Goal: Complete application form: Complete application form

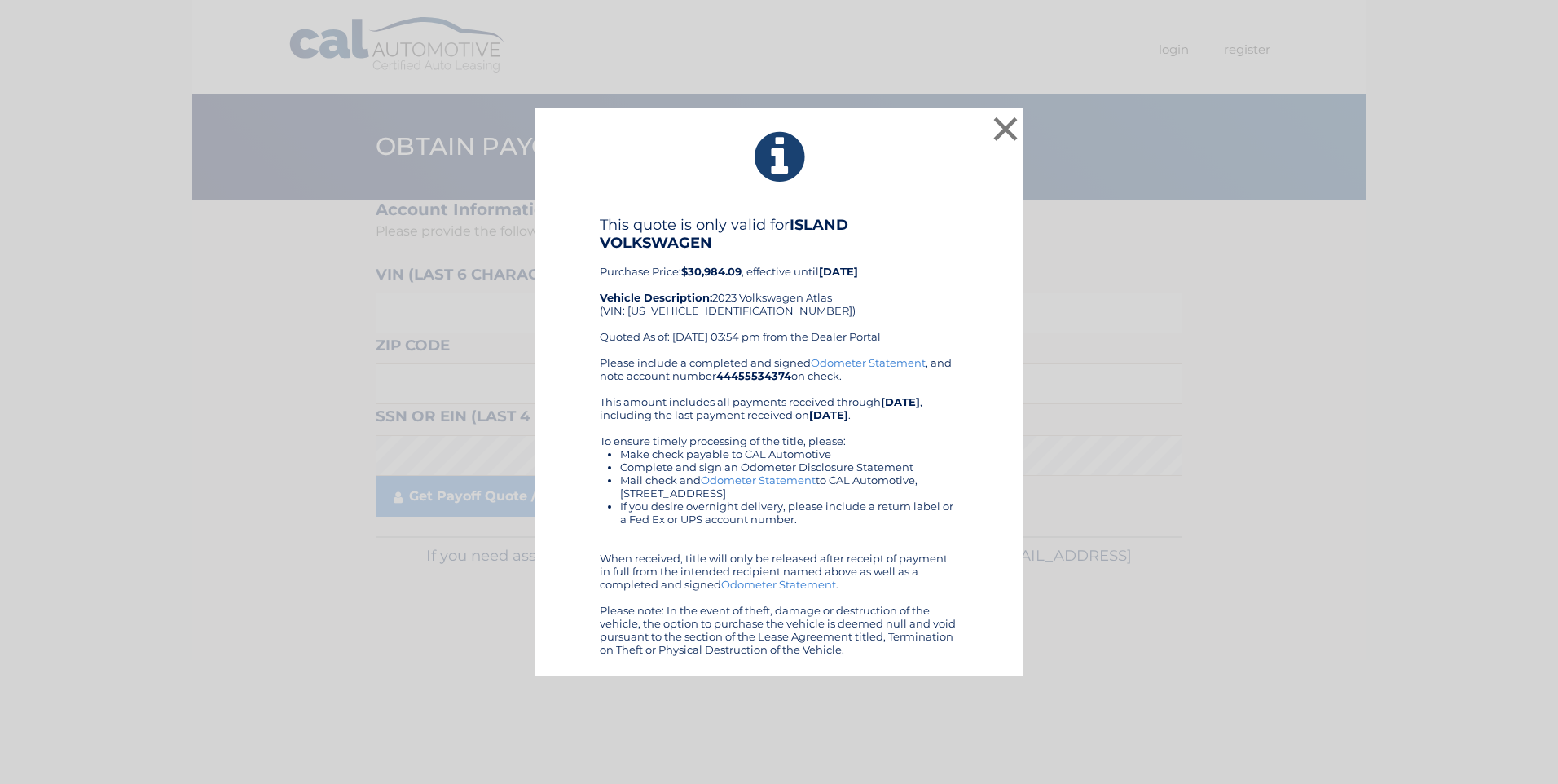
click at [1022, 121] on div "× This quote is only valid for ISLAND VOLKSWAGEN Purchase Price: $30,984.09 , e…" at bounding box center [779, 392] width 489 height 569
click at [1013, 125] on button "×" at bounding box center [1006, 128] width 33 height 33
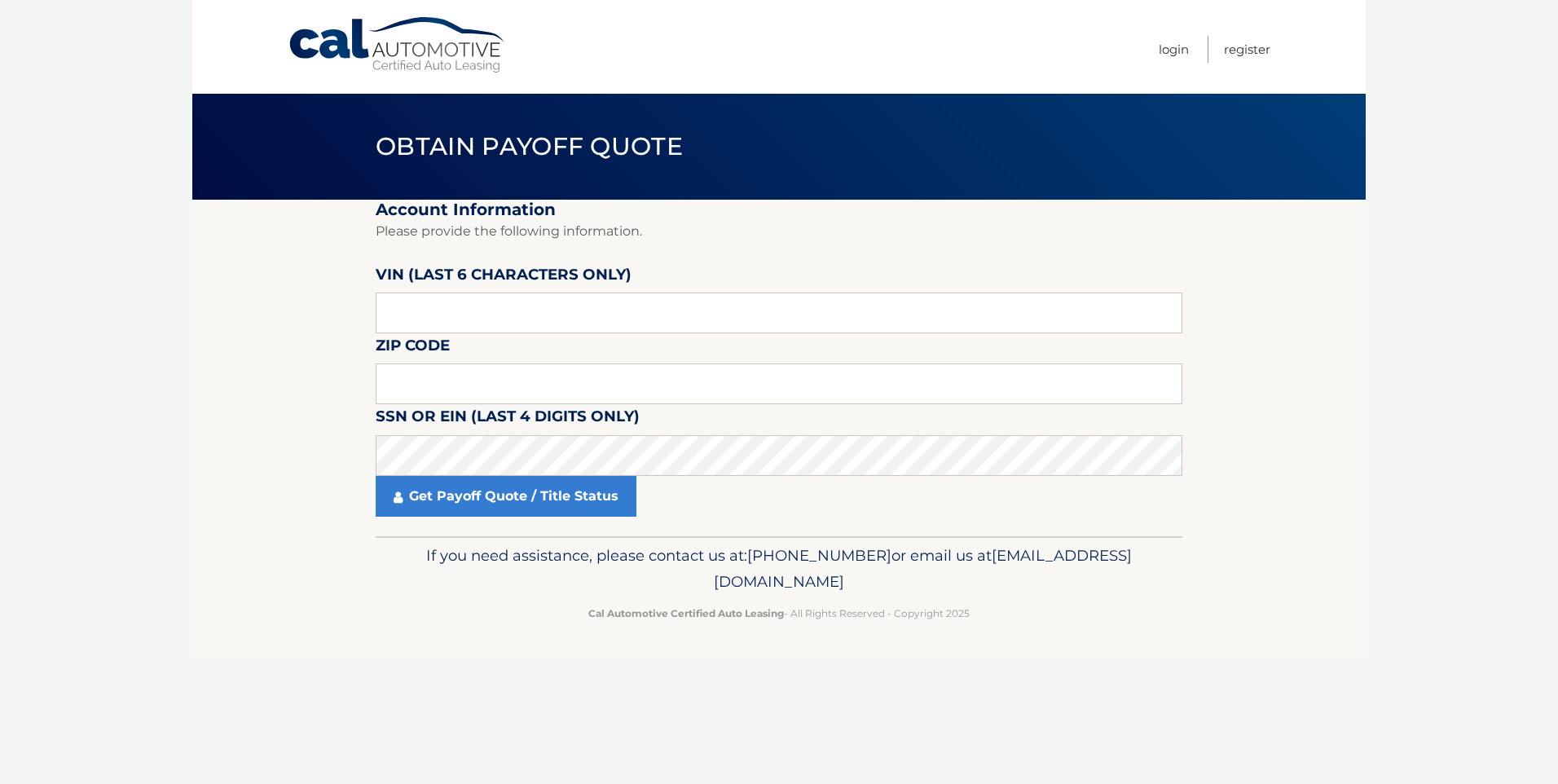
click at [315, 38] on link "Cal Automotive" at bounding box center [398, 44] width 220 height 58
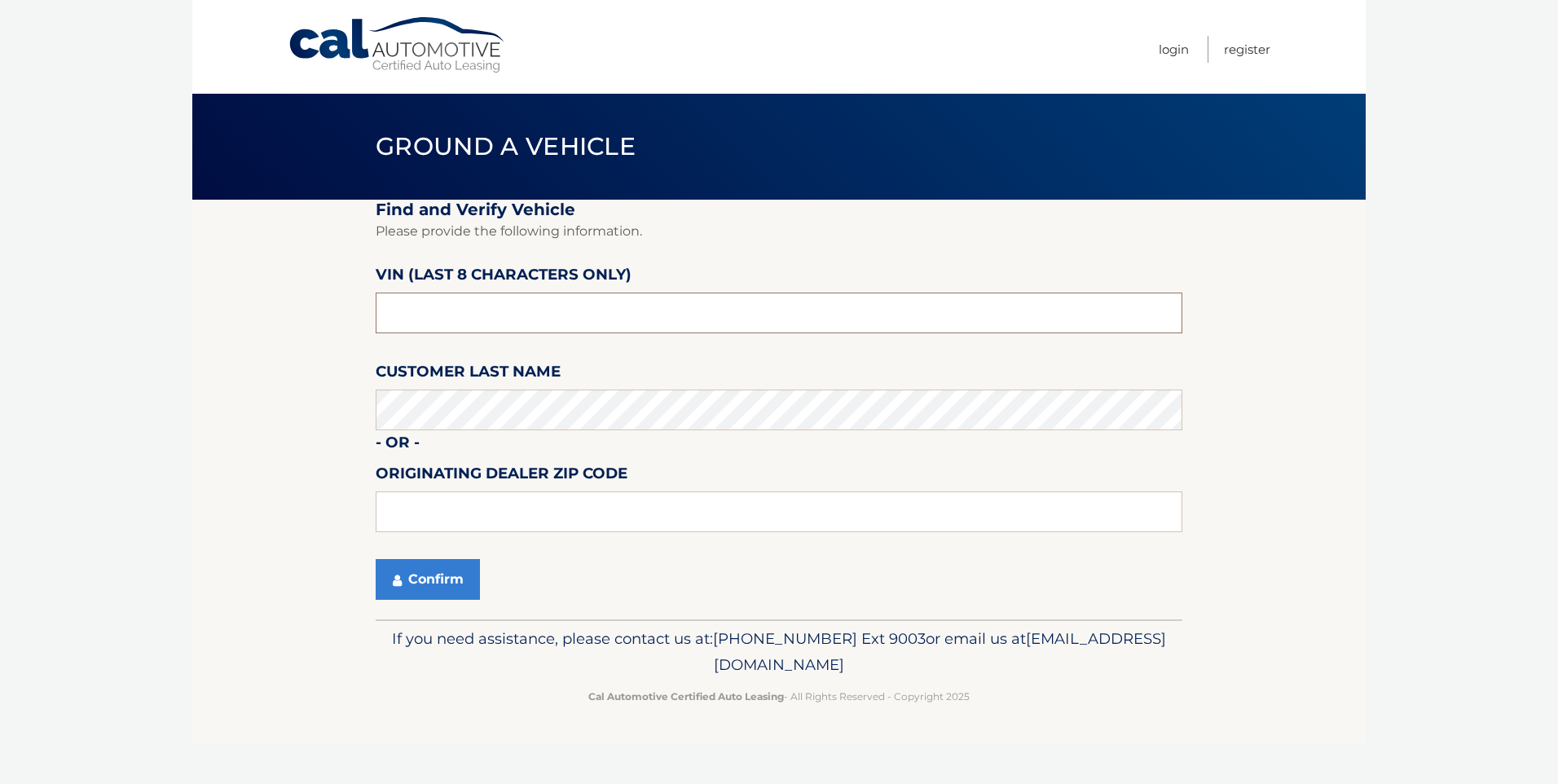
click at [562, 310] on input "text" at bounding box center [779, 313] width 807 height 41
type input "pc506272"
click at [275, 435] on section "Find and Verify Vehicle Please provide the following information. VIN (last 8 c…" at bounding box center [779, 410] width 1174 height 420
click at [465, 572] on button "Confirm" at bounding box center [428, 579] width 104 height 41
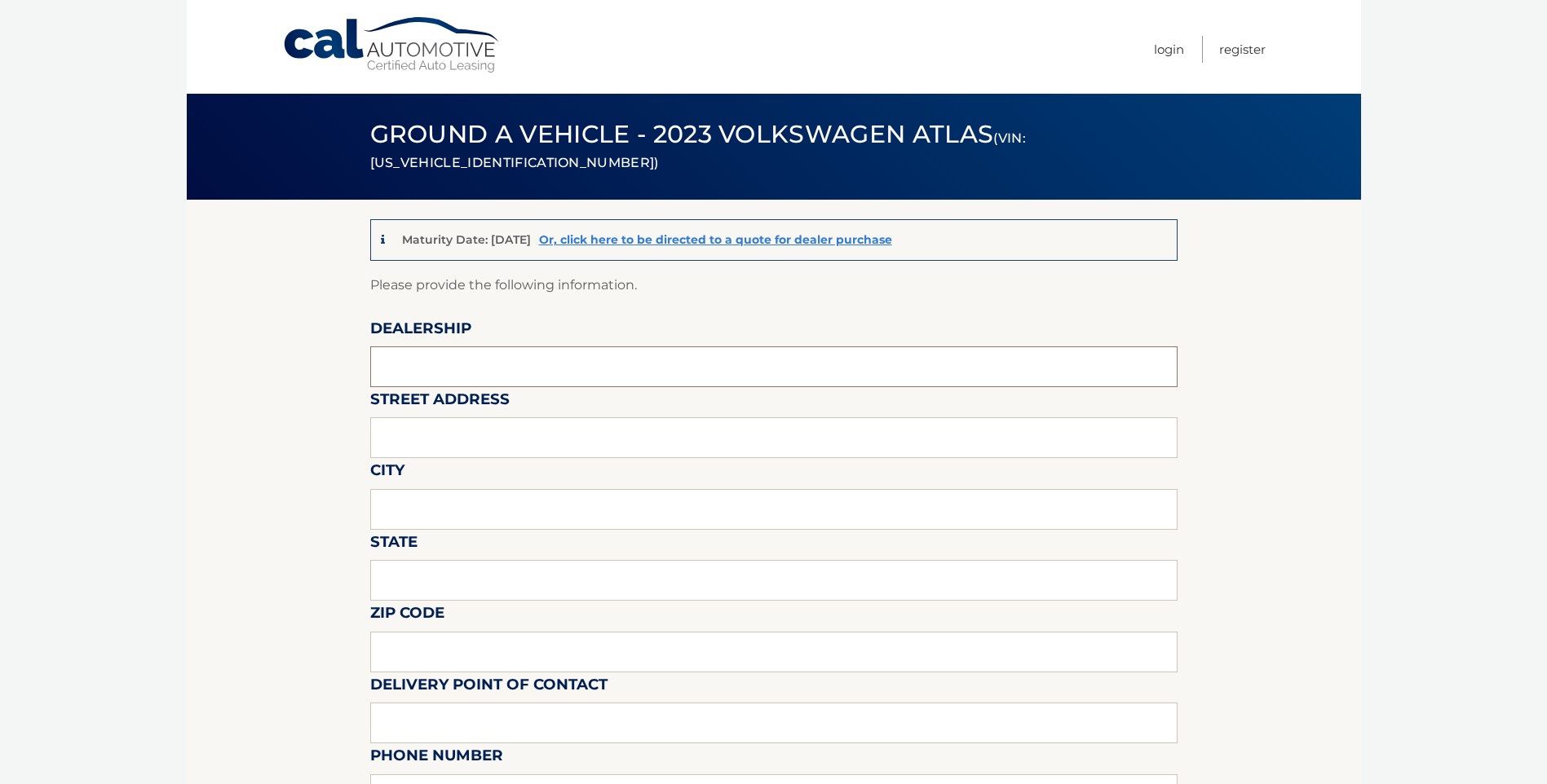
click at [459, 375] on input "text" at bounding box center [774, 367] width 807 height 41
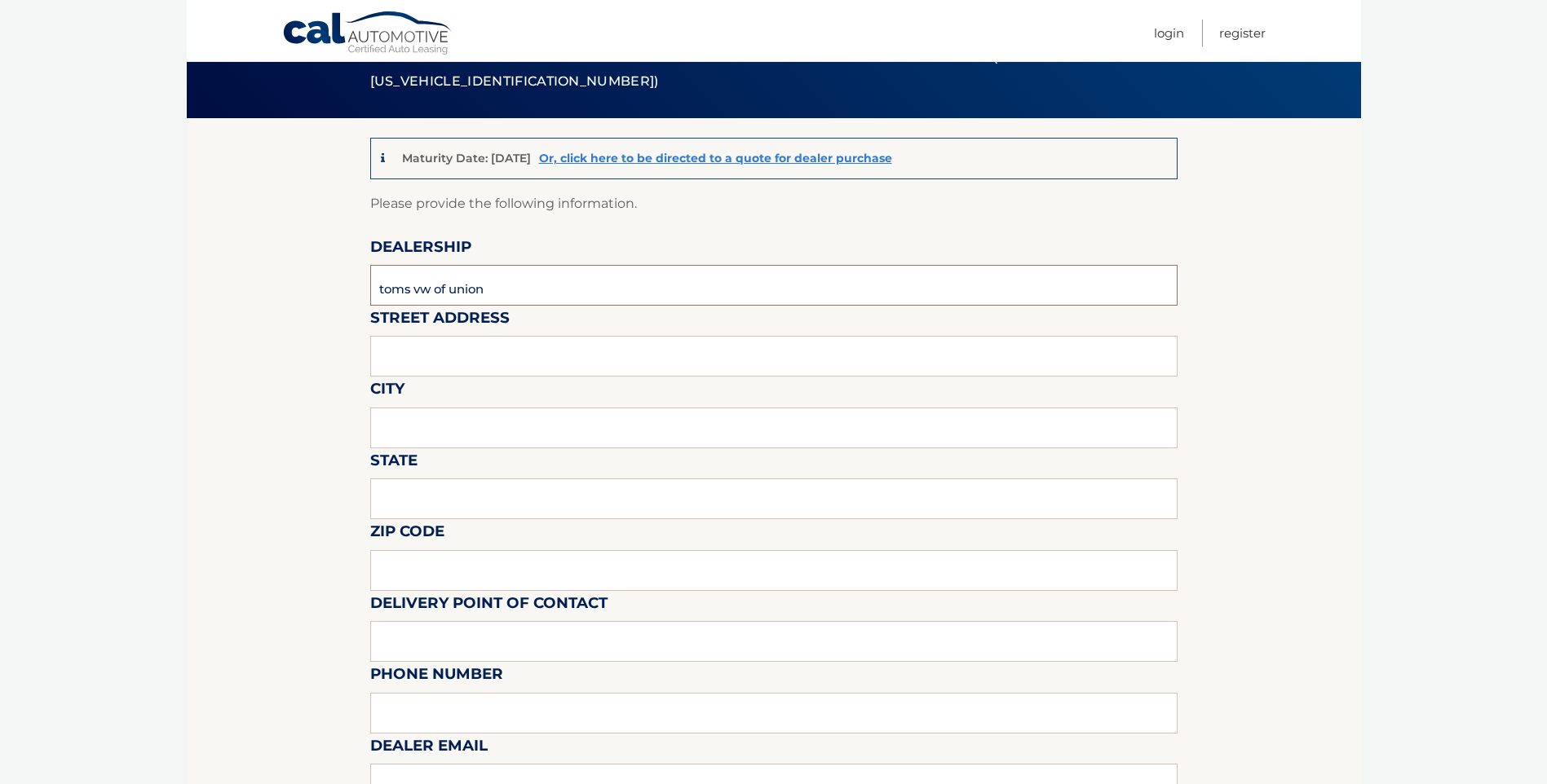
type input "toms vw of union"
type input "2155 US HIGHWAY 22 WEST"
type input "union"
type input "nj"
click at [464, 578] on input "07" at bounding box center [774, 570] width 807 height 41
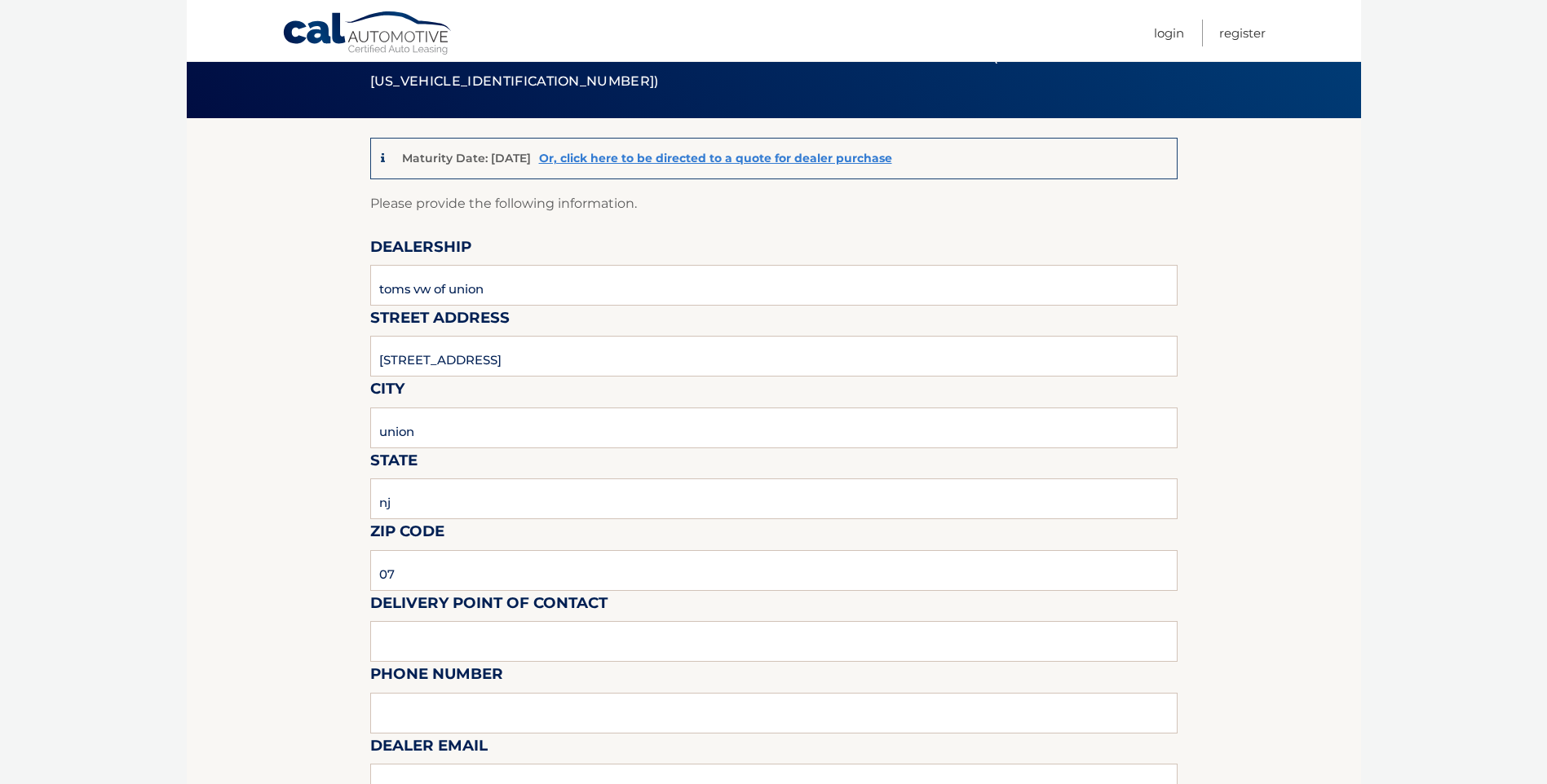
click at [144, 464] on body "Cal Automotive Menu Login Register (VIN: 1V2HR2CA8PC506272)" at bounding box center [774, 311] width 1547 height 784
click at [459, 570] on input "07" at bounding box center [774, 570] width 807 height 41
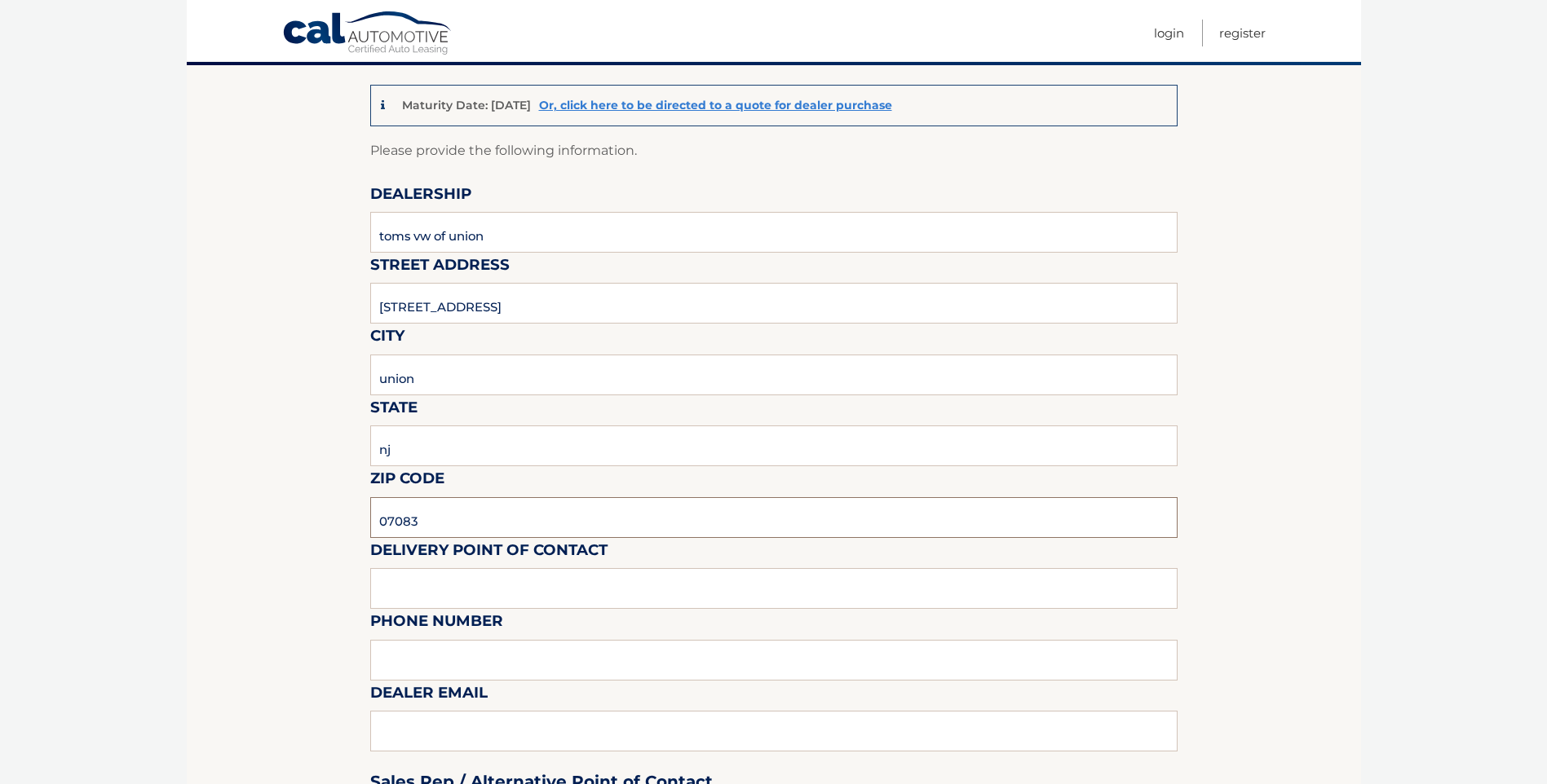
scroll to position [163, 0]
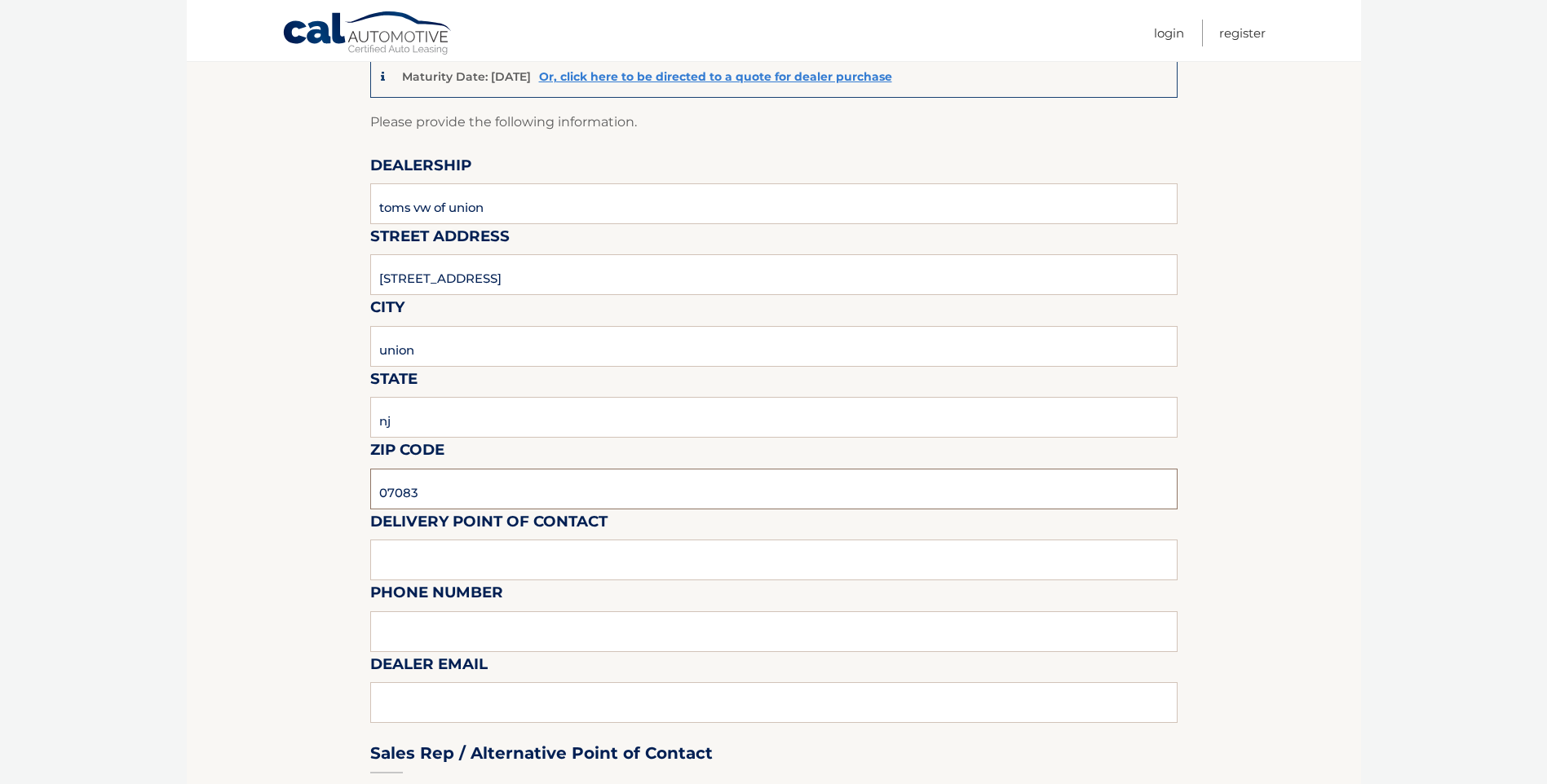
type input "07083"
click at [436, 563] on input "text" at bounding box center [774, 560] width 807 height 41
drag, startPoint x: 472, startPoint y: 562, endPoint x: 183, endPoint y: 577, distance: 289.4
click at [183, 577] on body "Cal Automotive Menu Login Register (VIN: 1V2HR2CA8PC506272)" at bounding box center [774, 229] width 1547 height 784
type input "LUIS A MONCAYO"
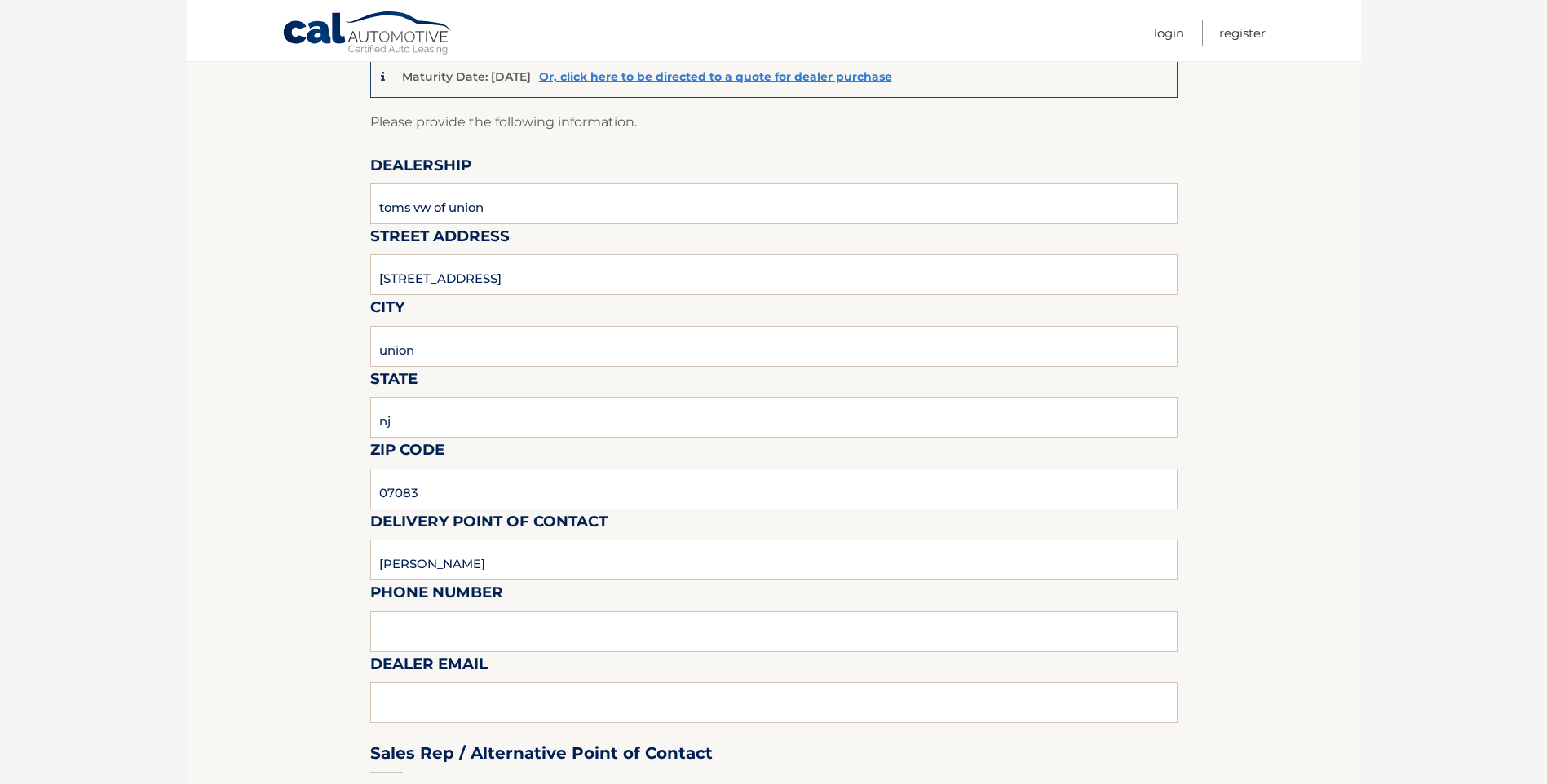
type input "9083642200"
type input "lmoncayo@tomsag.com"
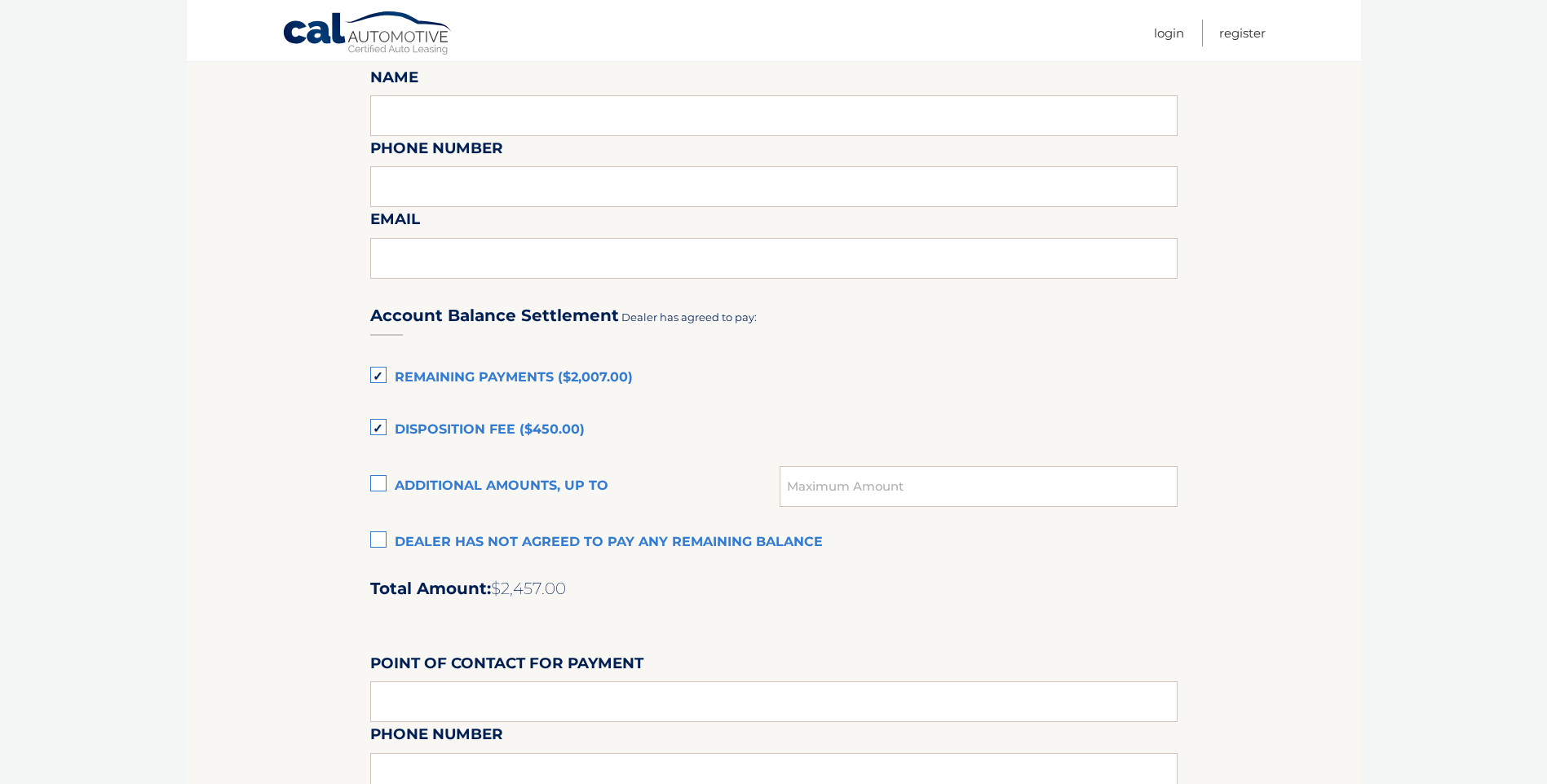
scroll to position [896, 0]
click at [376, 428] on label "Disposition Fee ($450.00)" at bounding box center [774, 431] width 807 height 33
click at [0, 0] on input "Disposition Fee ($450.00)" at bounding box center [0, 0] width 0 height 0
click at [381, 434] on label "Disposition Fee ($450.00)" at bounding box center [774, 431] width 807 height 33
click at [0, 0] on input "Disposition Fee ($450.00)" at bounding box center [0, 0] width 0 height 0
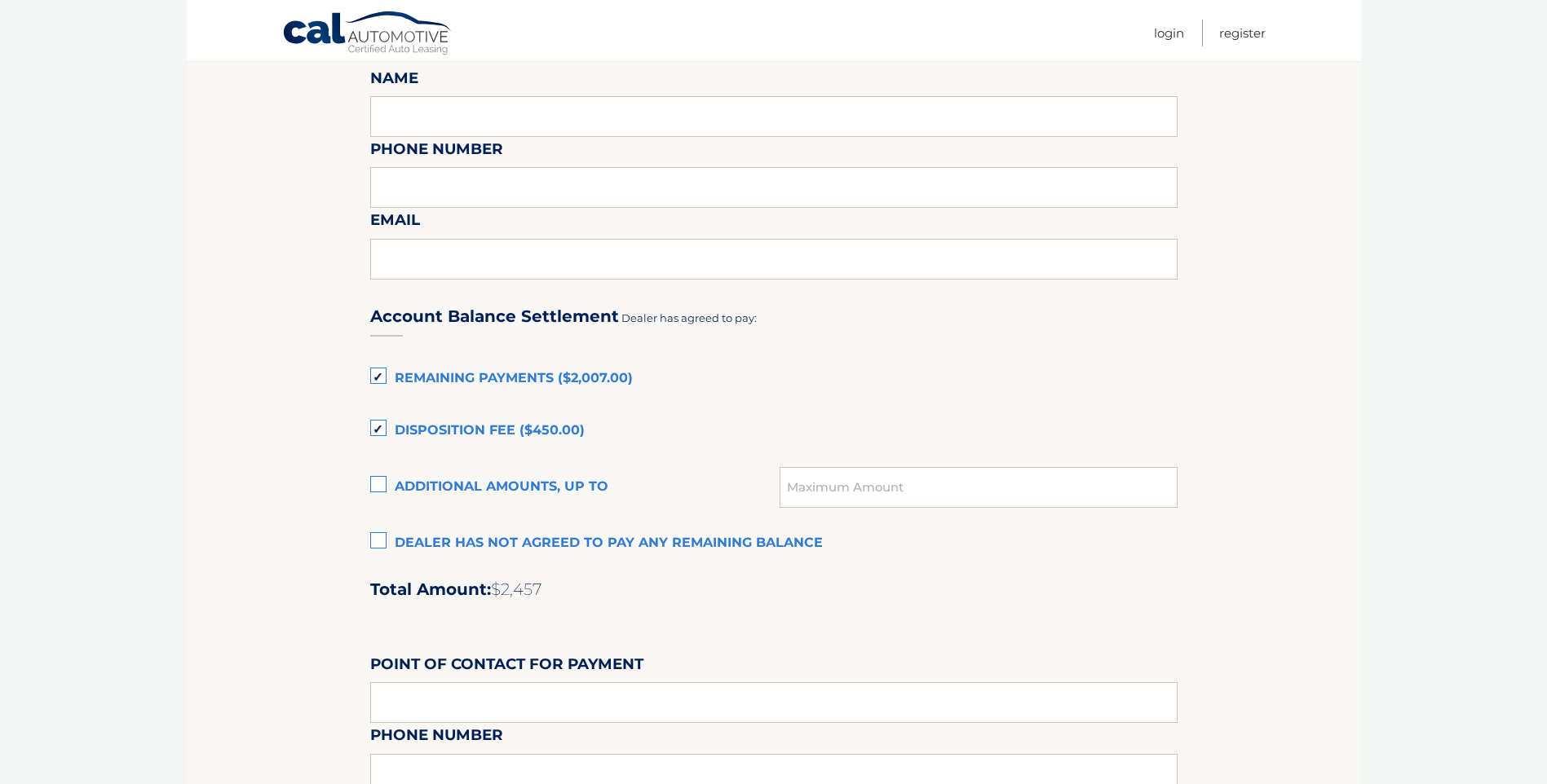
click at [372, 433] on label "Disposition Fee ($450.00)" at bounding box center [774, 431] width 807 height 33
click at [0, 0] on input "Disposition Fee ($450.00)" at bounding box center [0, 0] width 0 height 0
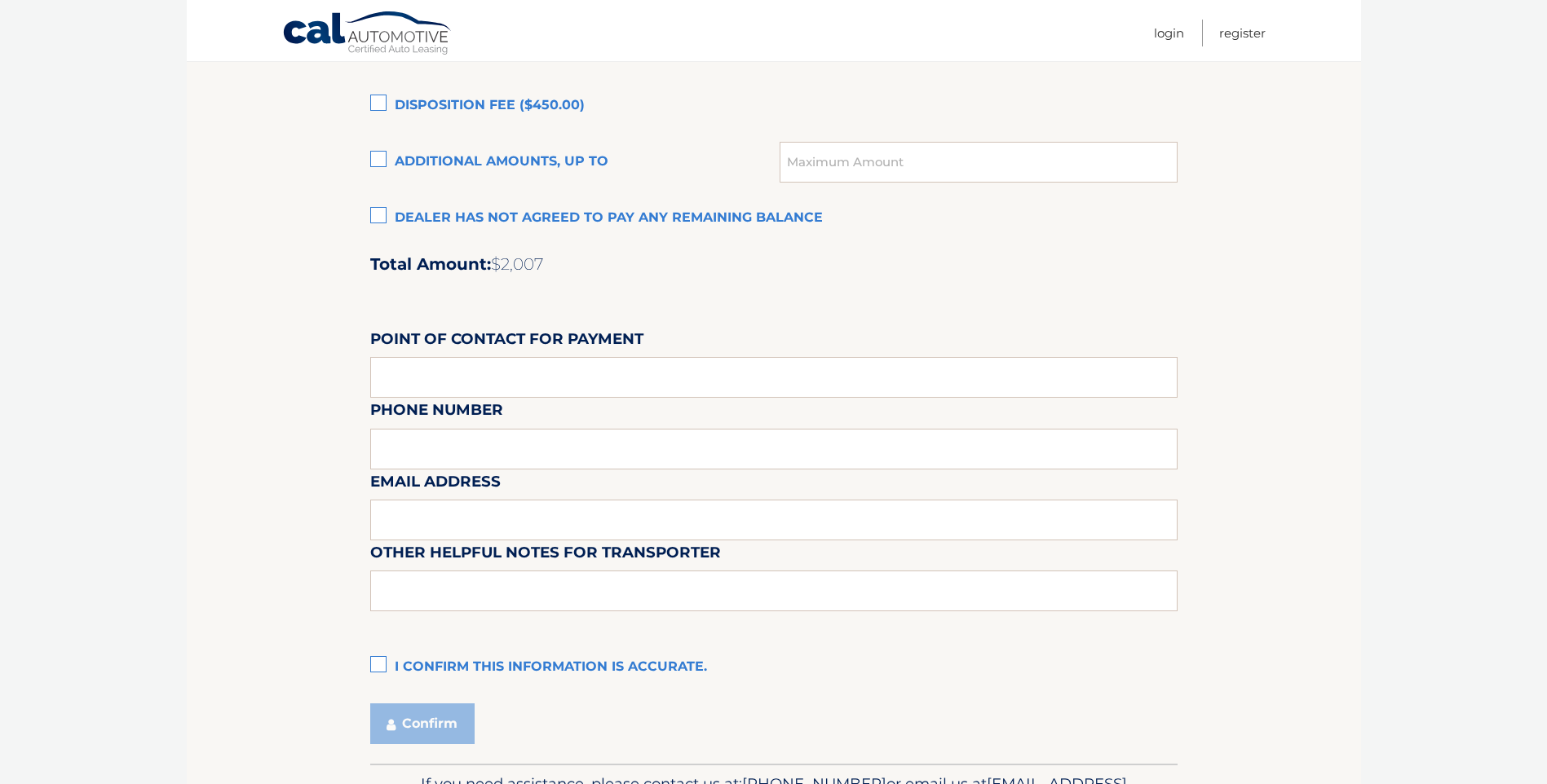
scroll to position [1222, 0]
click at [483, 378] on input "text" at bounding box center [774, 376] width 807 height 41
type input "luis moncayo"
type input "9083642200"
drag, startPoint x: 494, startPoint y: 384, endPoint x: 43, endPoint y: 349, distance: 452.4
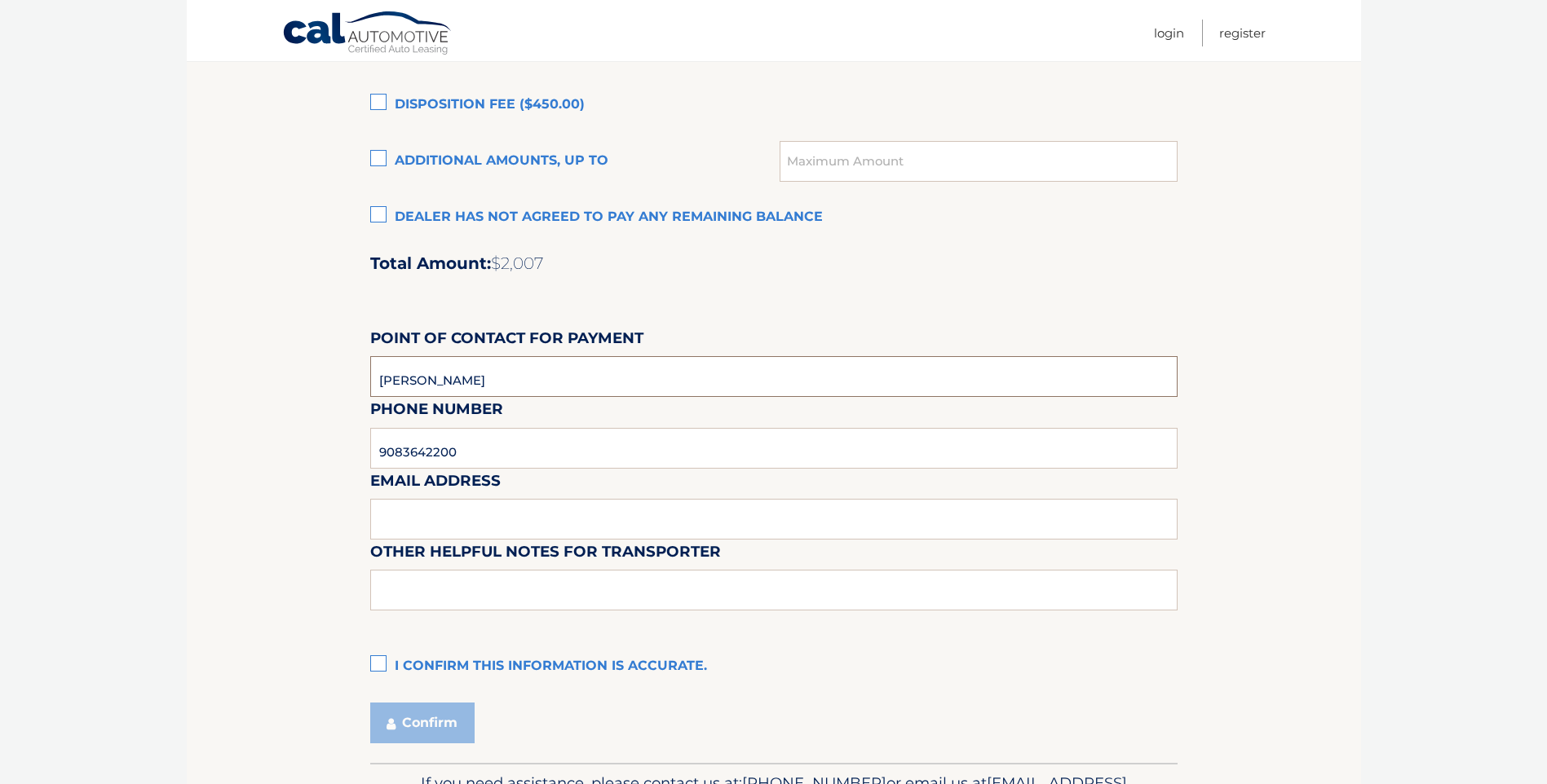
click at [574, 383] on input "sharon" at bounding box center [774, 376] width 807 height 41
type input "sharon loizos"
type input "l"
type input "sloizos@tomsriverautogroup.com"
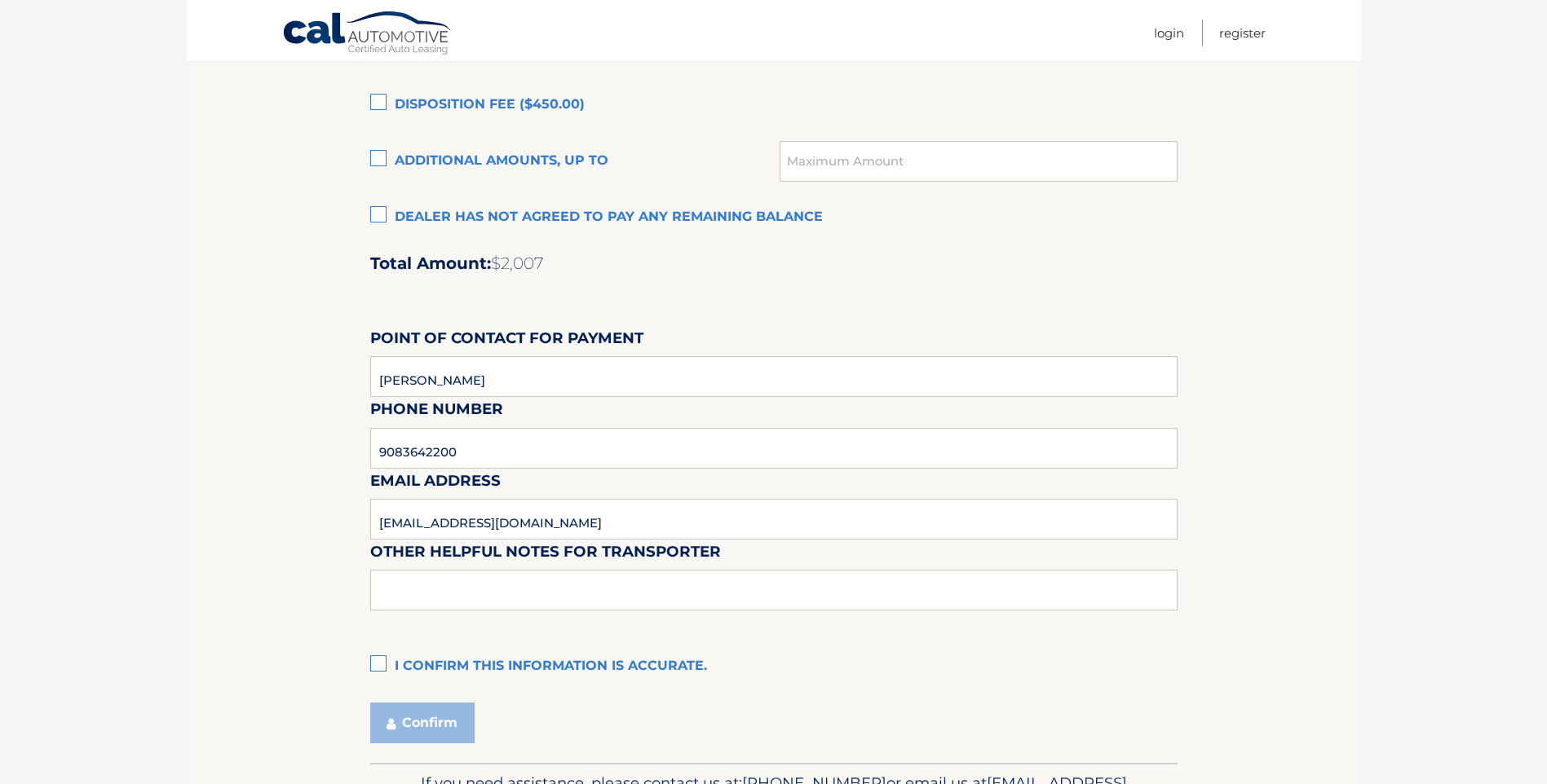
click at [380, 656] on label "I confirm this information is accurate." at bounding box center [774, 666] width 807 height 33
click at [0, 0] on input "I confirm this information is accurate." at bounding box center [0, 0] width 0 height 0
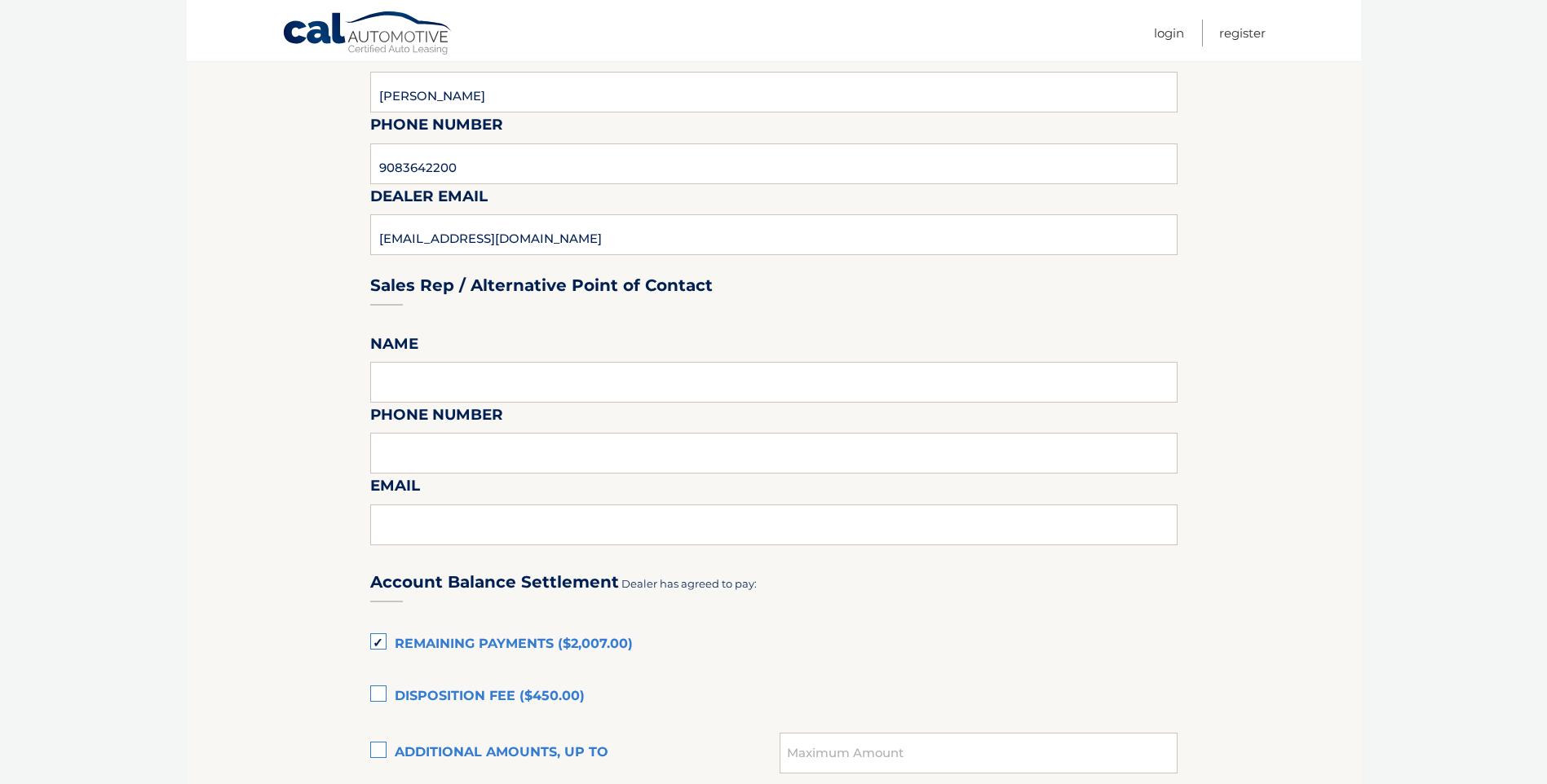
scroll to position [896, 0]
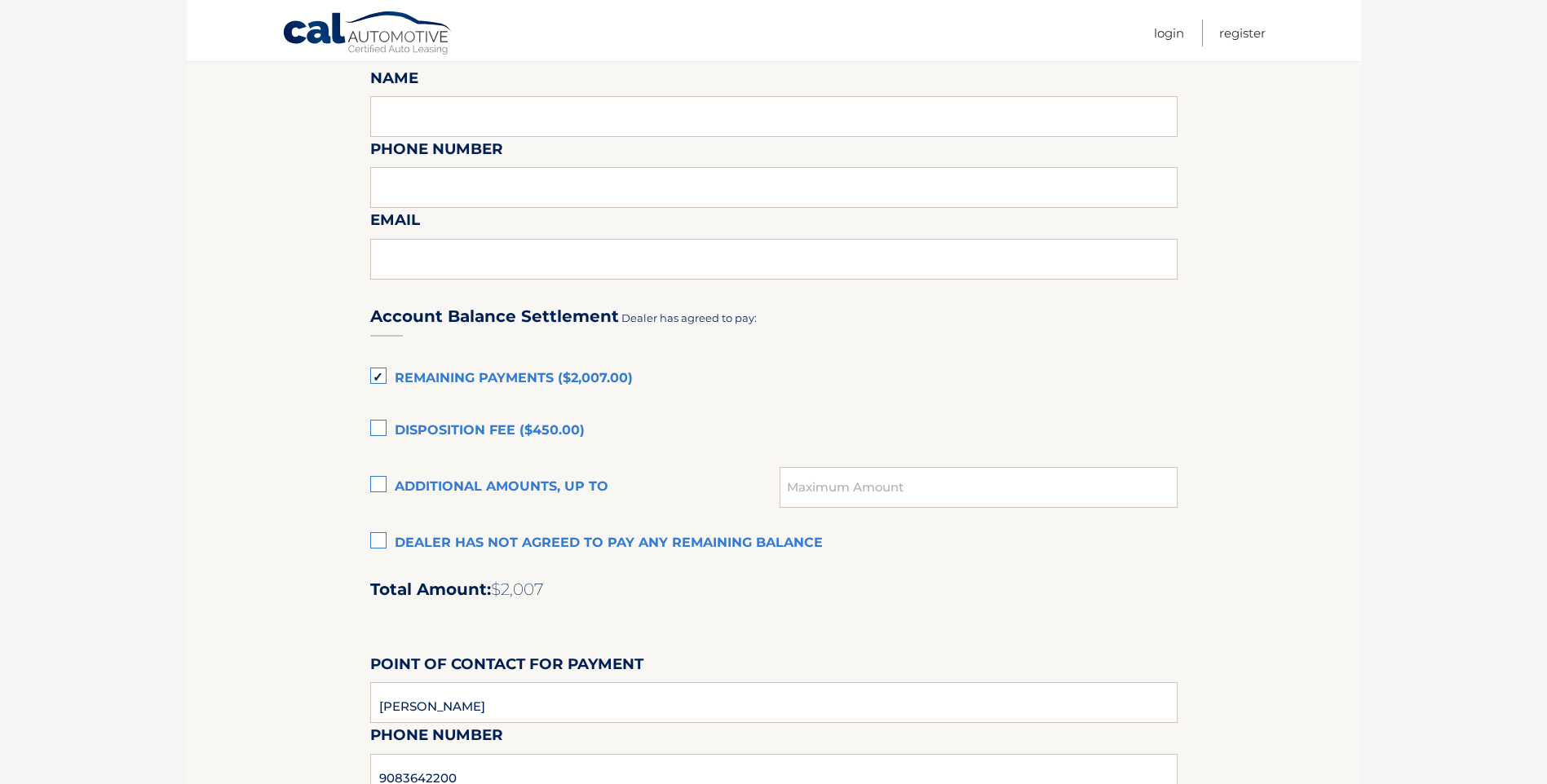
drag, startPoint x: 373, startPoint y: 430, endPoint x: 341, endPoint y: 445, distance: 35.3
click at [373, 430] on label "Disposition Fee ($450.00)" at bounding box center [774, 431] width 807 height 33
click at [0, 0] on input "Disposition Fee ($450.00)" at bounding box center [0, 0] width 0 height 0
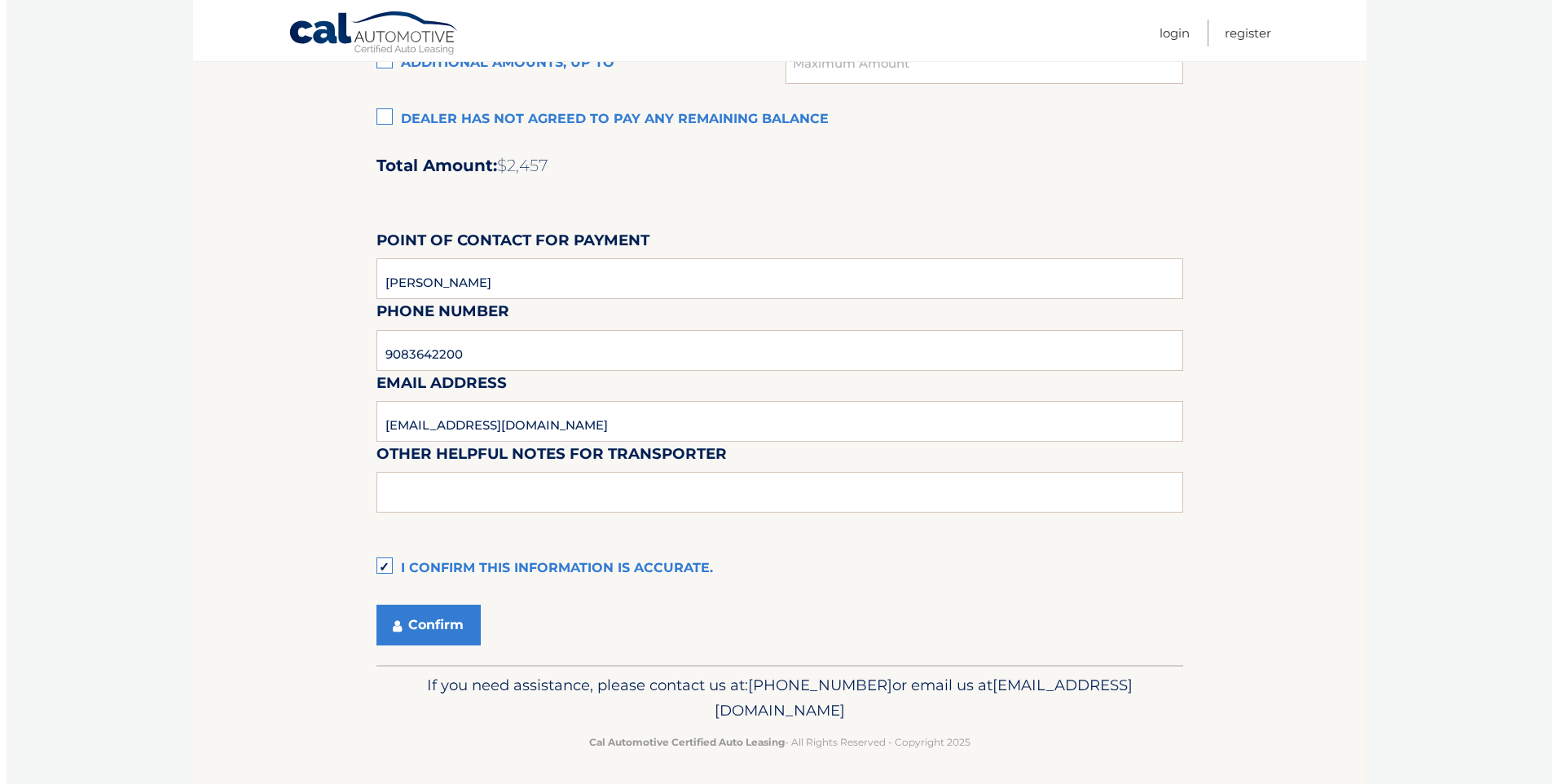
scroll to position [1325, 0]
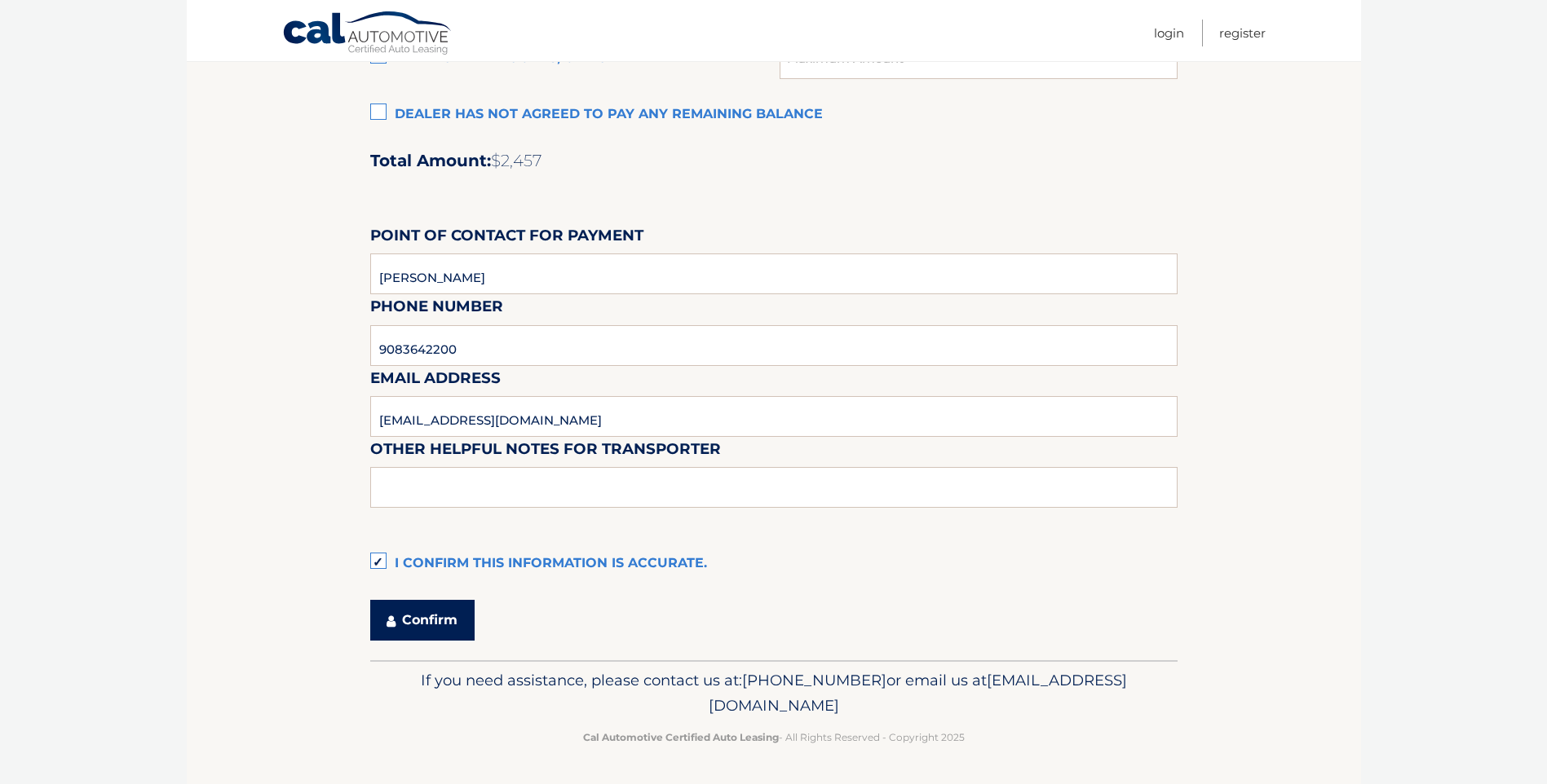
click at [448, 627] on button "Confirm" at bounding box center [422, 620] width 104 height 41
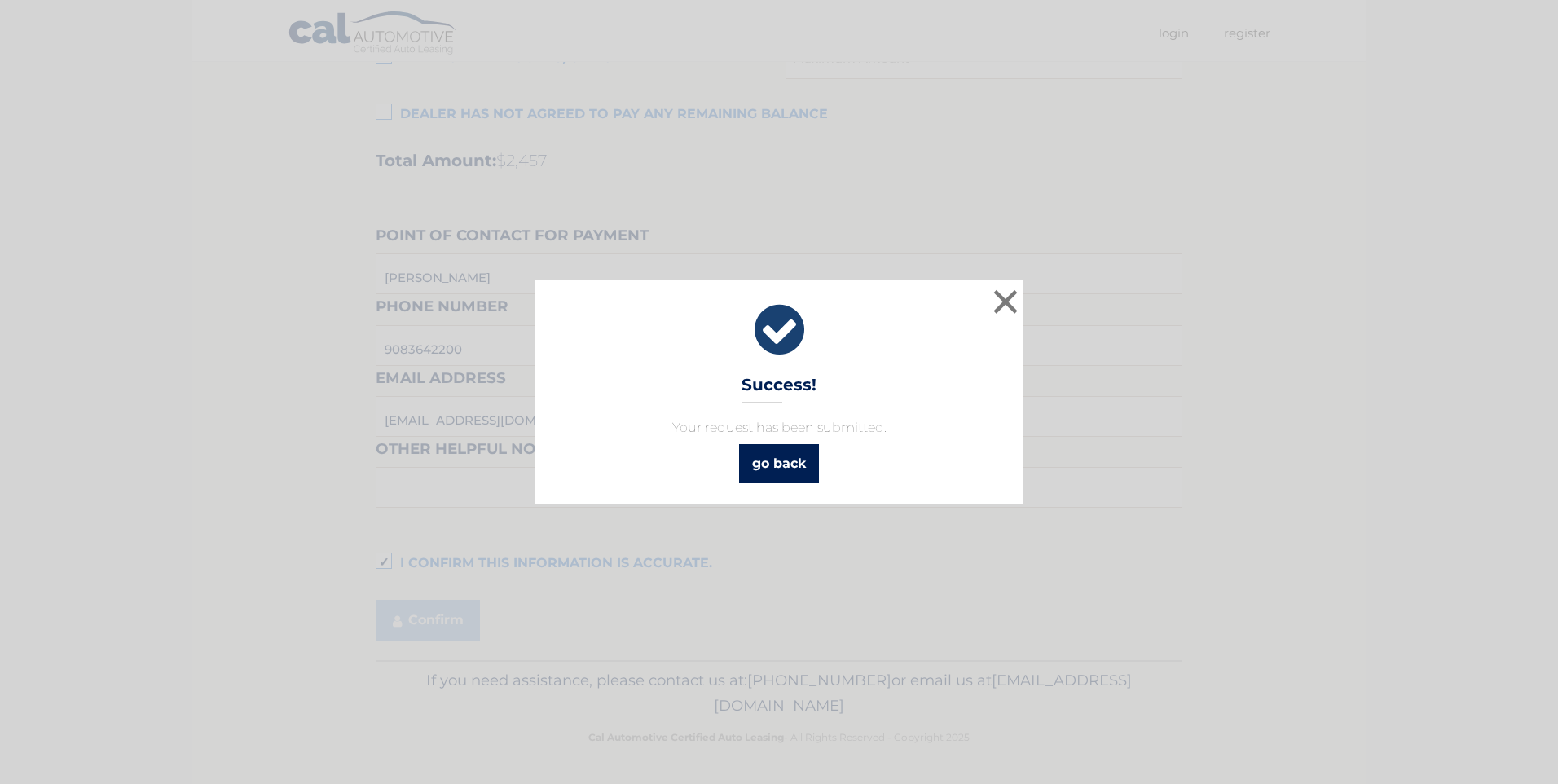
click at [775, 473] on link "go back" at bounding box center [779, 463] width 80 height 39
